Goal: Task Accomplishment & Management: Manage account settings

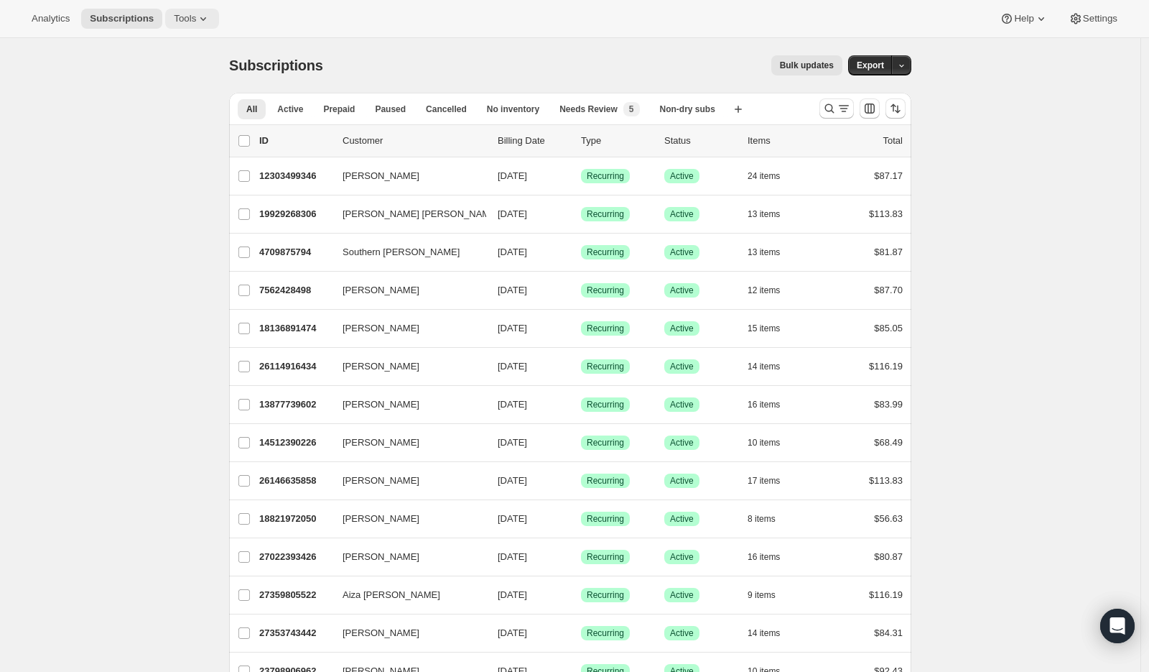
click at [204, 11] on icon at bounding box center [203, 18] width 14 height 14
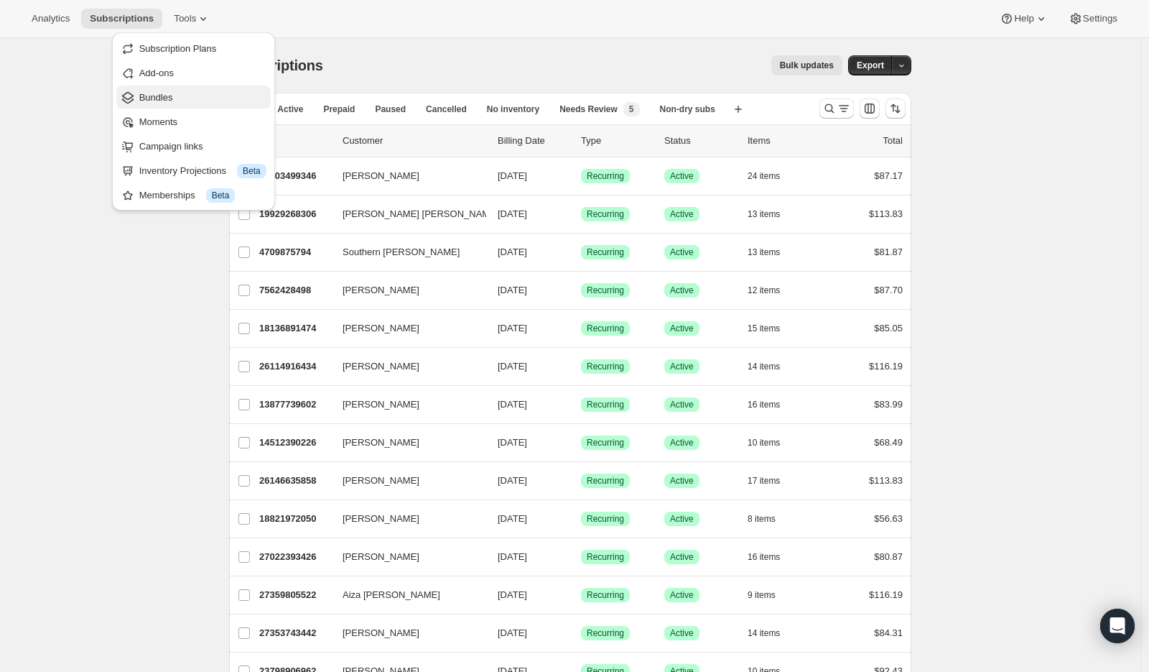
click at [205, 98] on span "Bundles" at bounding box center [202, 97] width 127 height 14
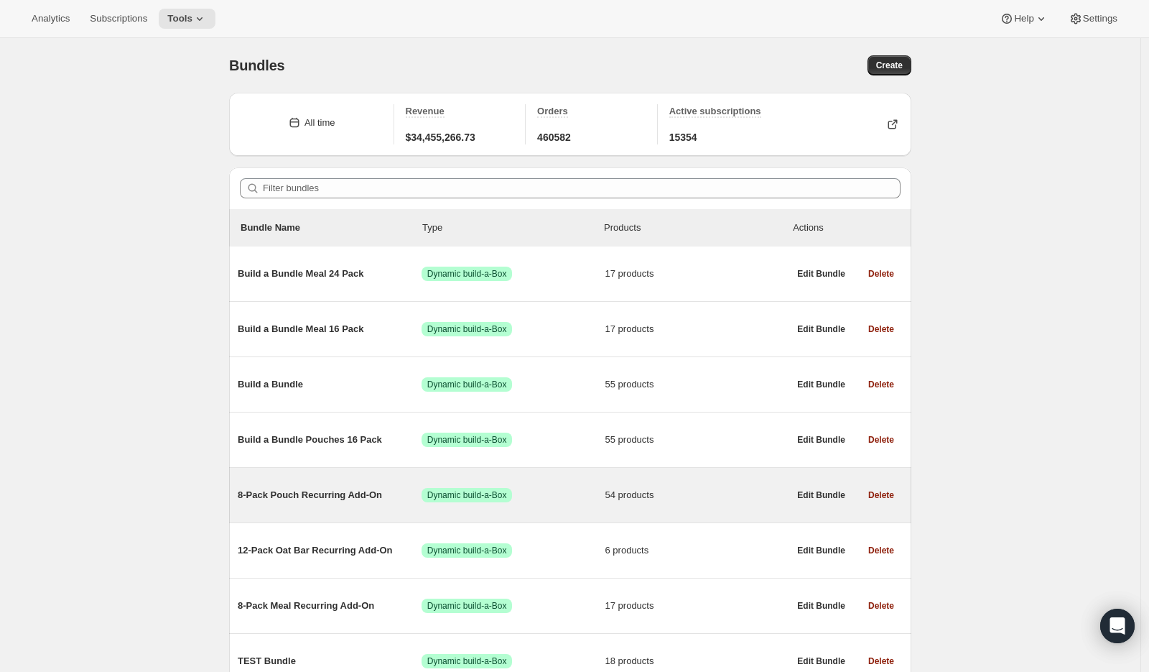
click at [307, 491] on span "8-Pack Pouch Recurring Add-On" at bounding box center [330, 495] width 184 height 14
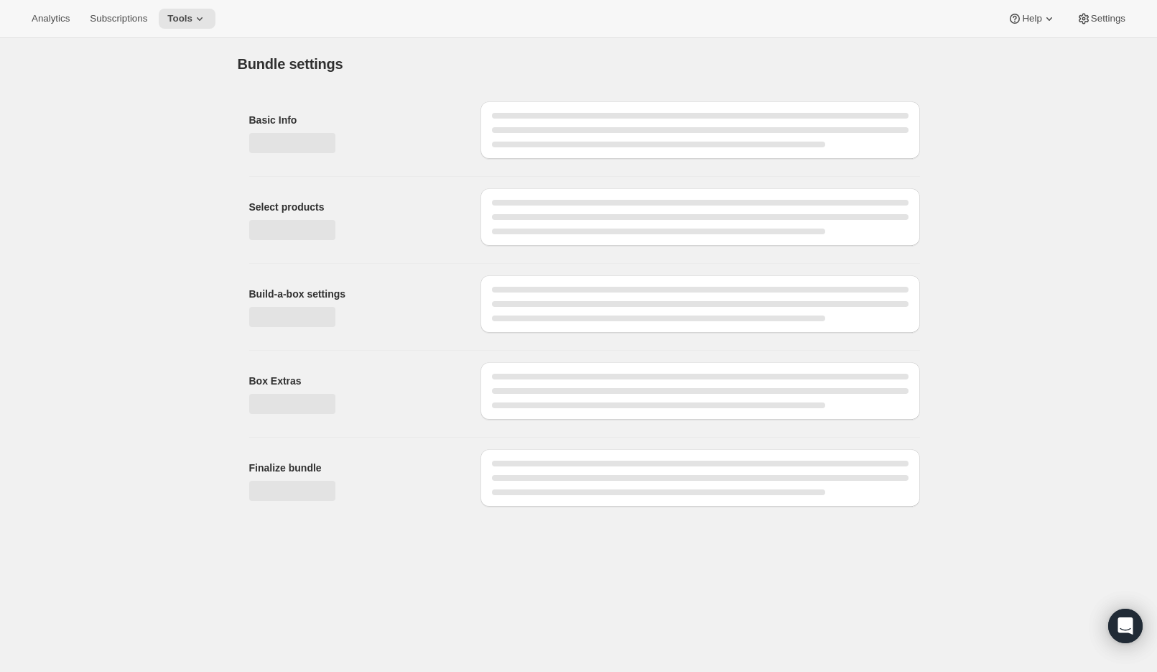
type input "8-Pack Pouch Recurring Add-On"
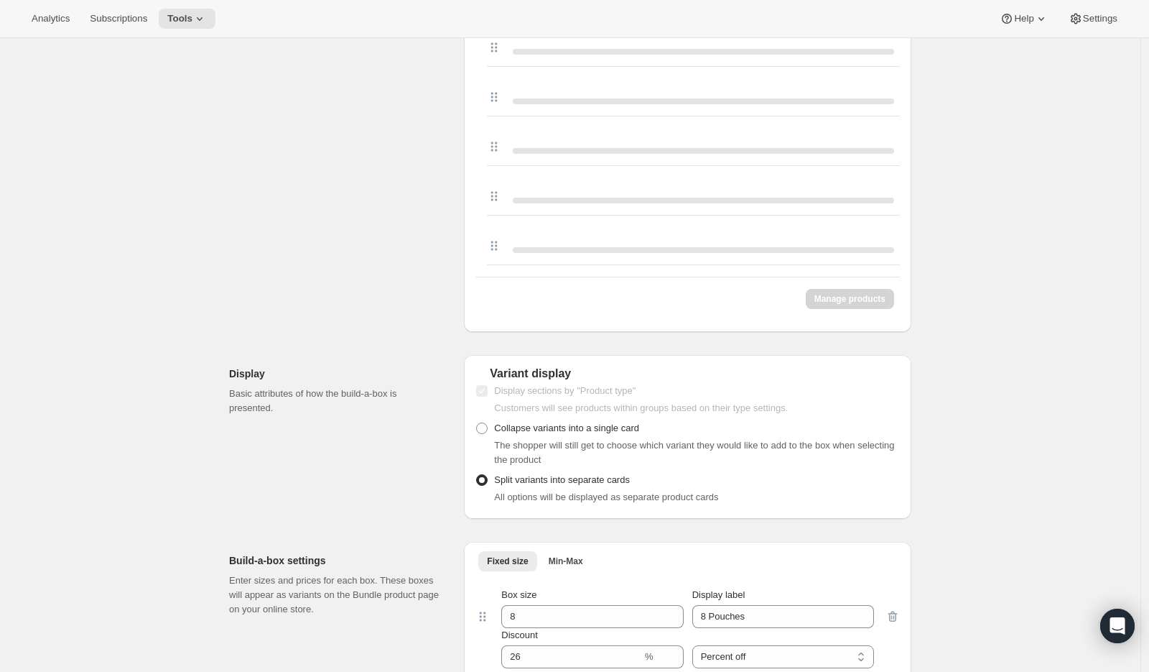
scroll to position [3672, 0]
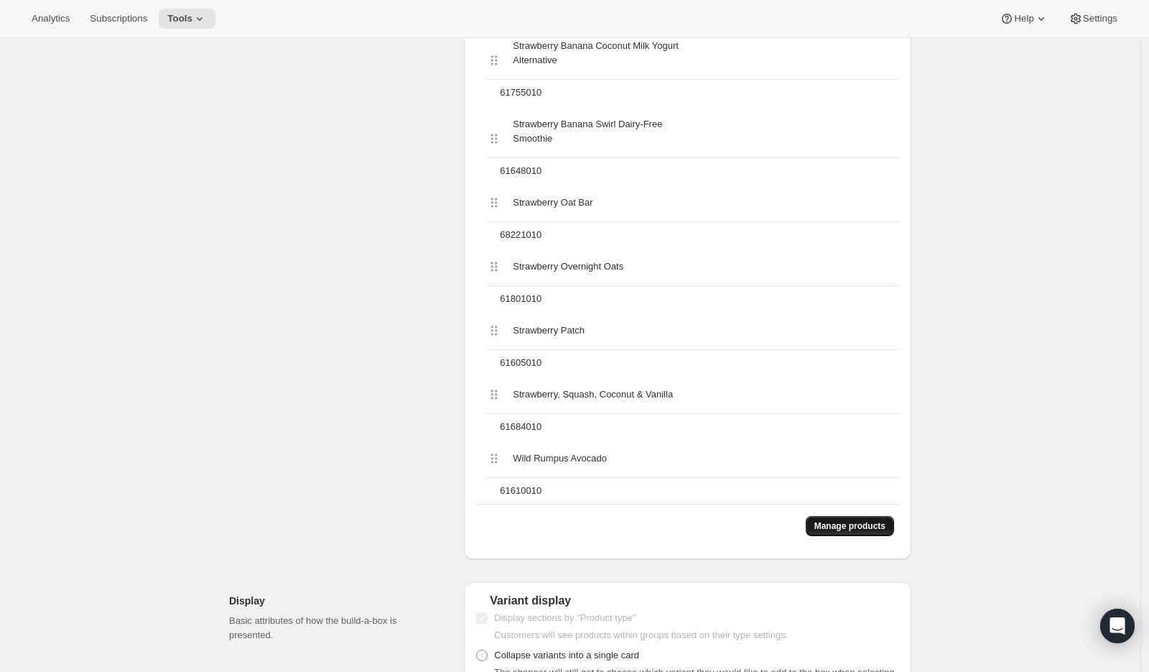
click at [842, 531] on span "Manage products" at bounding box center [849, 525] width 71 height 11
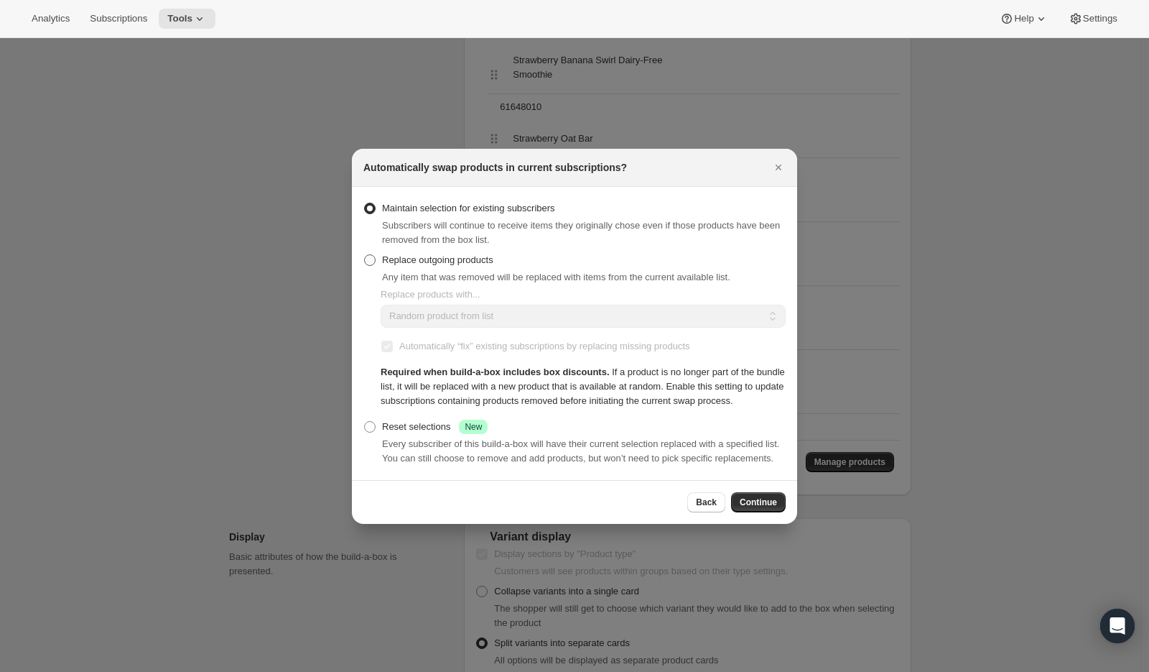
click at [386, 254] on span "Replace outgoing products" at bounding box center [437, 259] width 111 height 11
click at [365, 254] on input "Replace outgoing products" at bounding box center [364, 254] width 1 height 1
radio input "true"
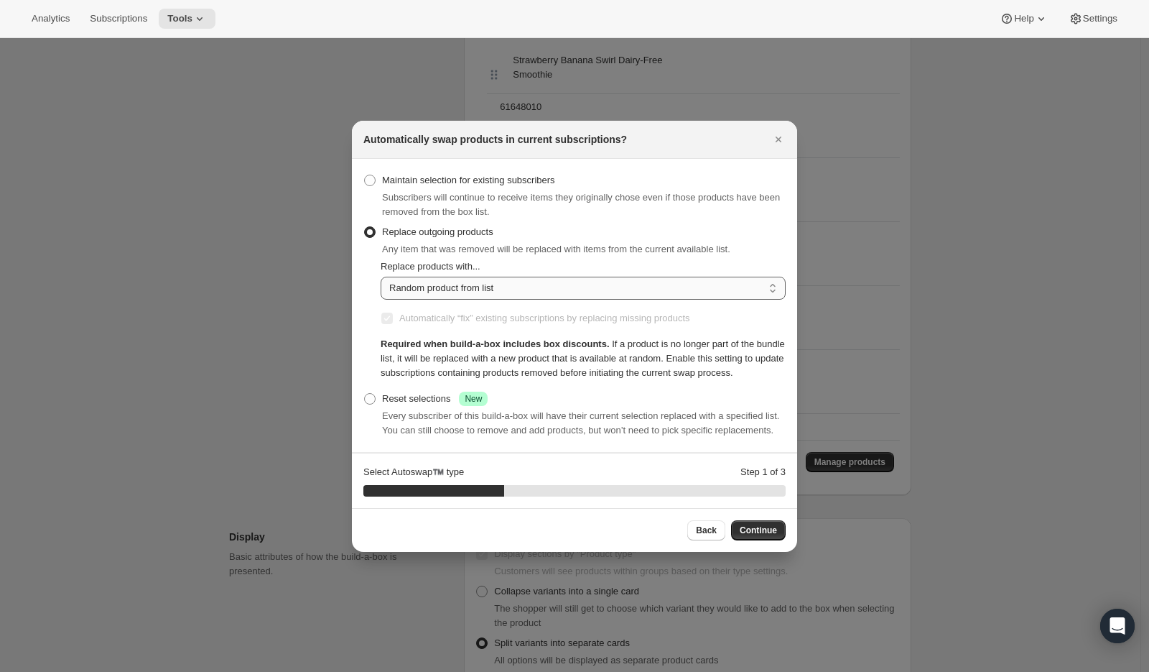
click at [425, 277] on select "Random product from list Matching product type Select specific replacements" at bounding box center [583, 288] width 405 height 23
select select "selection"
click at [381, 277] on select "Random product from list Matching product type Select specific replacements" at bounding box center [583, 288] width 405 height 23
click at [762, 536] on span "Continue" at bounding box center [758, 529] width 37 height 11
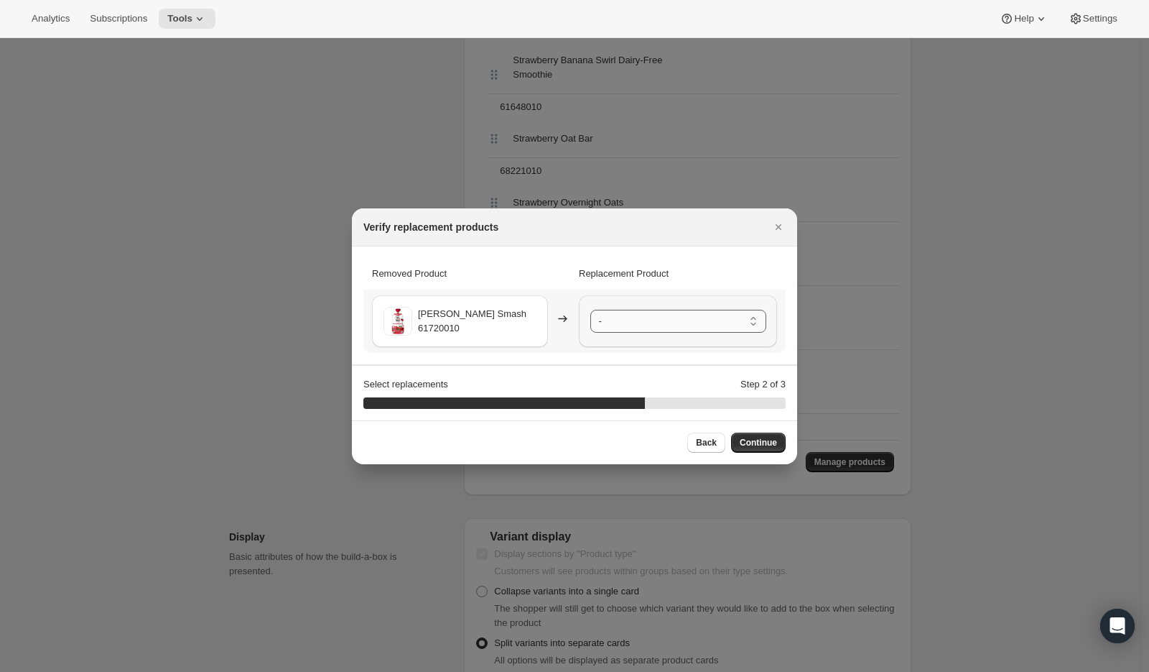
click at [666, 323] on select "- Banana [PERSON_NAME] & Acai - 61555010 Red Berries, Cherries & Sweet Potato -…" at bounding box center [678, 321] width 176 height 23
click at [751, 440] on span "Continue" at bounding box center [758, 442] width 37 height 11
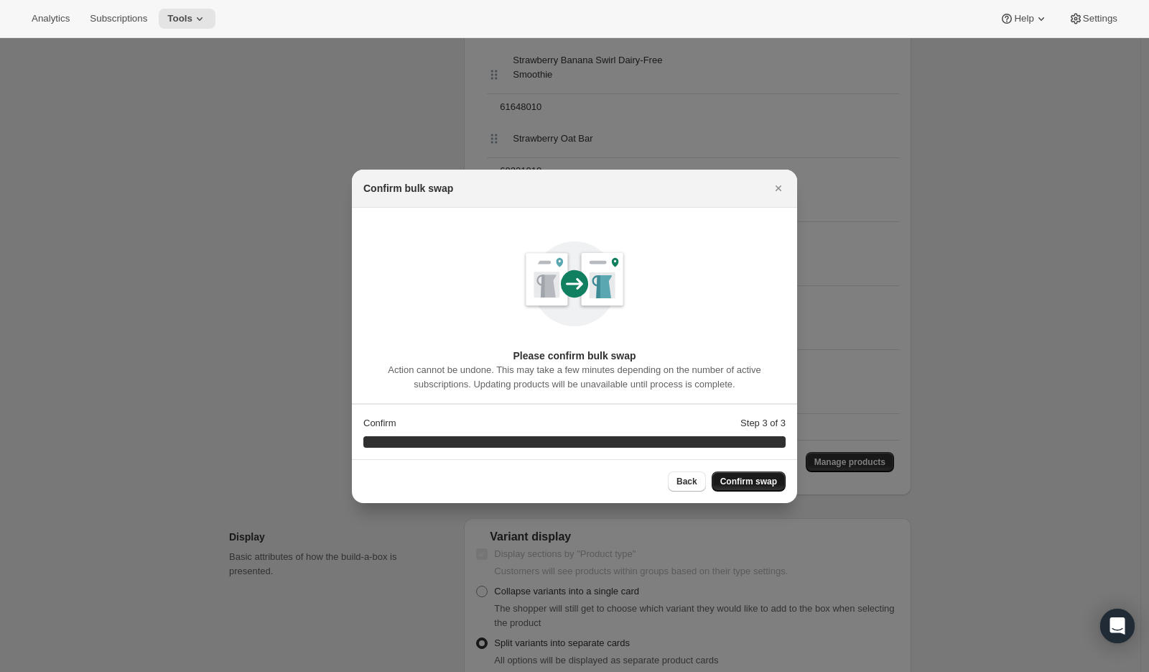
click at [753, 473] on button "Confirm swap" at bounding box center [749, 481] width 74 height 20
